Goal: Check status: Check status

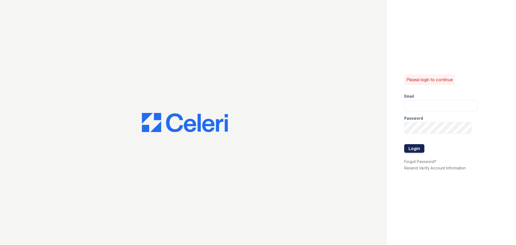
type input "arrivecrofton@trinity-pm.com"
click at [422, 149] on button "Login" at bounding box center [414, 148] width 20 height 9
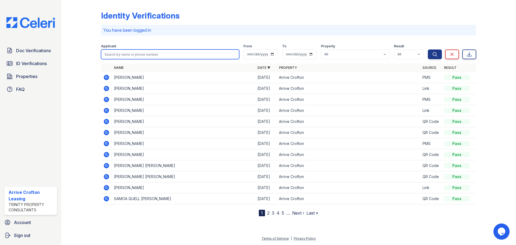
click at [129, 53] on input "search" at bounding box center [170, 54] width 138 height 10
click at [206, 56] on input "search" at bounding box center [170, 54] width 138 height 10
click at [193, 72] on td "[PERSON_NAME]" at bounding box center [183, 77] width 143 height 11
click at [136, 54] on input "search" at bounding box center [170, 54] width 138 height 10
type input "Waldron"
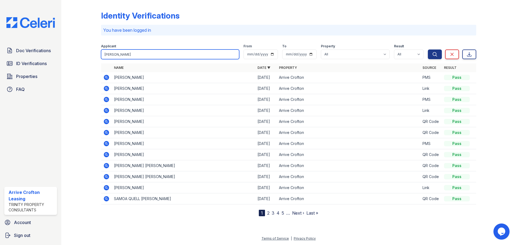
click at [428, 49] on button "Search" at bounding box center [435, 54] width 14 height 10
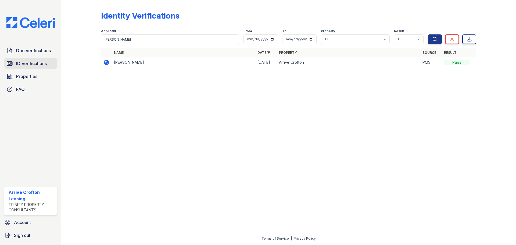
click at [32, 65] on span "ID Verifications" at bounding box center [31, 63] width 31 height 6
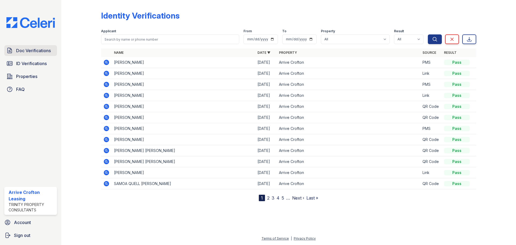
click at [34, 52] on span "Doc Verifications" at bounding box center [33, 50] width 35 height 6
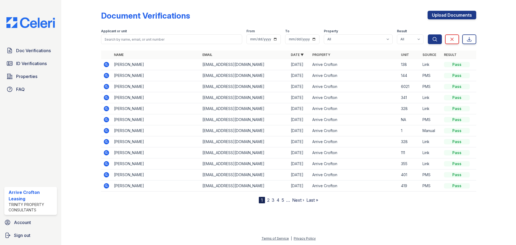
click at [127, 75] on td "[PERSON_NAME]" at bounding box center [156, 75] width 88 height 11
click at [110, 75] on td at bounding box center [106, 75] width 11 height 11
click at [106, 76] on icon at bounding box center [106, 75] width 5 height 5
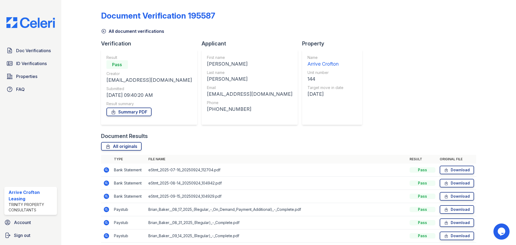
click at [102, 32] on icon at bounding box center [103, 30] width 5 height 5
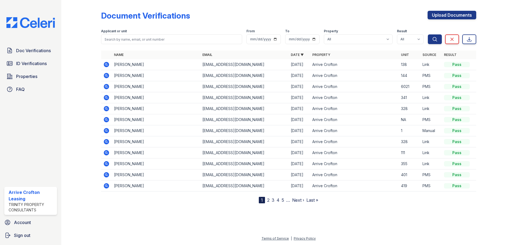
click at [107, 88] on icon at bounding box center [106, 86] width 5 height 5
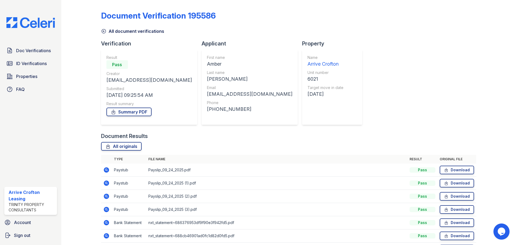
click at [104, 30] on icon at bounding box center [103, 30] width 5 height 5
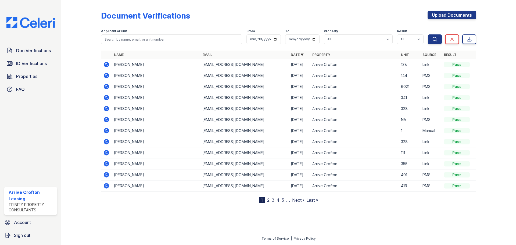
click at [107, 77] on icon at bounding box center [106, 75] width 5 height 5
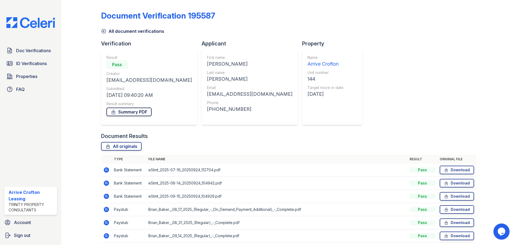
click at [144, 109] on link "Summary PDF" at bounding box center [128, 111] width 45 height 9
click at [103, 31] on icon at bounding box center [104, 31] width 4 height 4
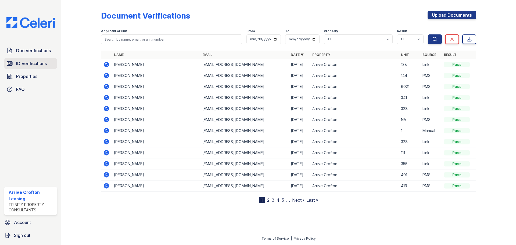
click at [48, 59] on link "ID Verifications" at bounding box center [30, 63] width 53 height 11
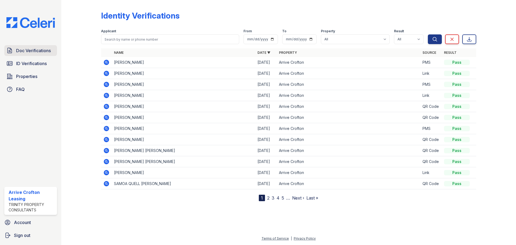
click at [41, 51] on span "Doc Verifications" at bounding box center [33, 50] width 35 height 6
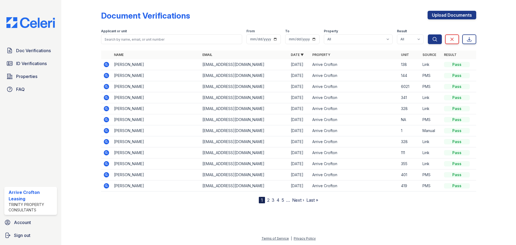
click at [107, 85] on icon at bounding box center [106, 86] width 5 height 5
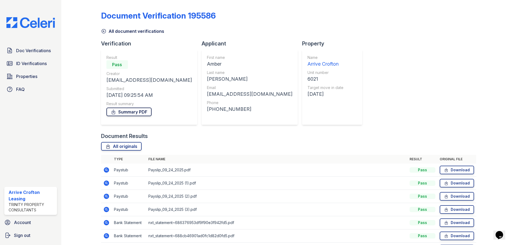
click at [128, 112] on link "Summary PDF" at bounding box center [128, 111] width 45 height 9
click at [106, 30] on link "All document verifications" at bounding box center [132, 31] width 63 height 6
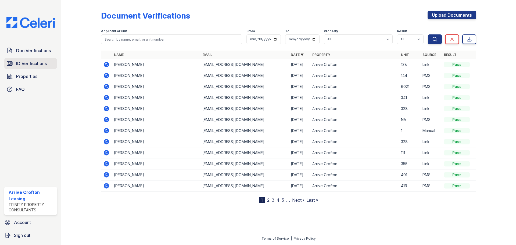
click at [34, 61] on span "ID Verifications" at bounding box center [31, 63] width 31 height 6
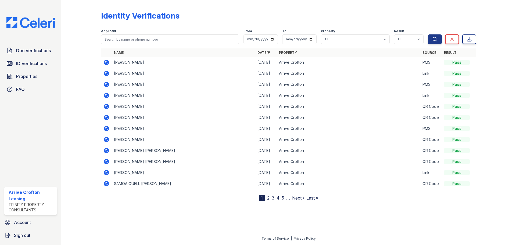
click at [107, 128] on icon at bounding box center [105, 127] width 1 height 1
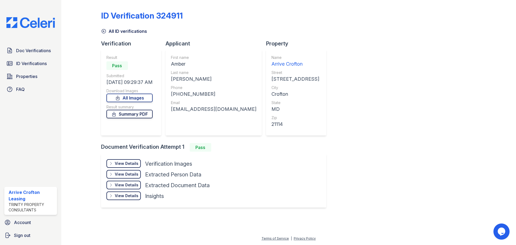
click at [137, 115] on link "Summary PDF" at bounding box center [129, 114] width 46 height 9
click at [122, 163] on div "View Details" at bounding box center [127, 163] width 24 height 5
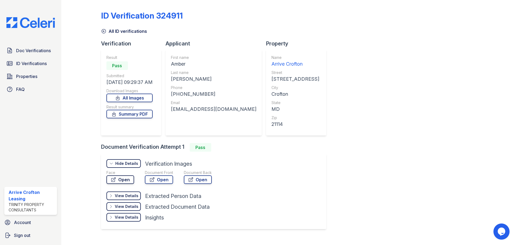
click at [123, 180] on link "Open" at bounding box center [120, 179] width 28 height 9
click at [164, 180] on link "Open" at bounding box center [159, 179] width 28 height 9
click at [195, 185] on div "Document Back Open" at bounding box center [198, 178] width 28 height 16
click at [196, 183] on link "Open" at bounding box center [198, 179] width 28 height 9
click at [102, 31] on icon at bounding box center [103, 30] width 5 height 5
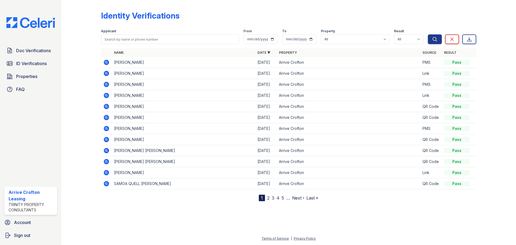
click at [105, 84] on icon at bounding box center [106, 84] width 6 height 6
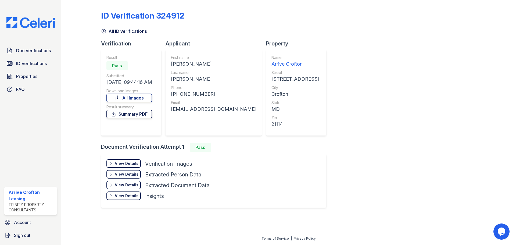
click at [143, 113] on link "Summary PDF" at bounding box center [129, 114] width 46 height 9
click at [101, 33] on icon at bounding box center [103, 30] width 5 height 5
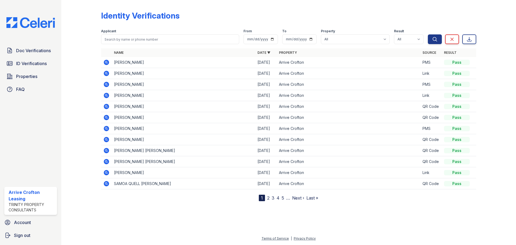
click at [105, 83] on icon at bounding box center [106, 84] width 5 height 5
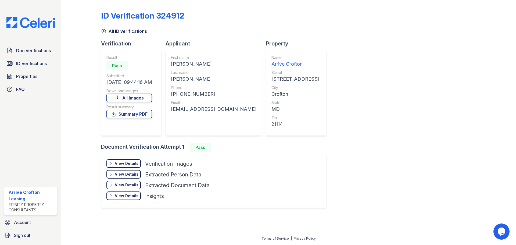
click at [130, 162] on div "View Details" at bounding box center [127, 163] width 24 height 5
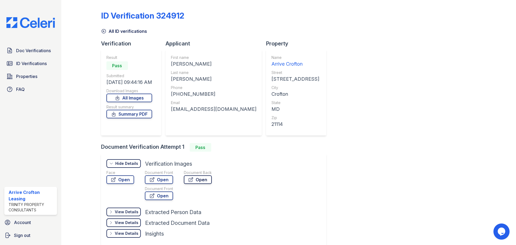
click at [196, 181] on link "Open" at bounding box center [198, 179] width 28 height 9
click at [153, 181] on icon at bounding box center [151, 179] width 5 height 5
click at [125, 182] on link "Open" at bounding box center [120, 179] width 28 height 9
